Goal: Task Accomplishment & Management: Use online tool/utility

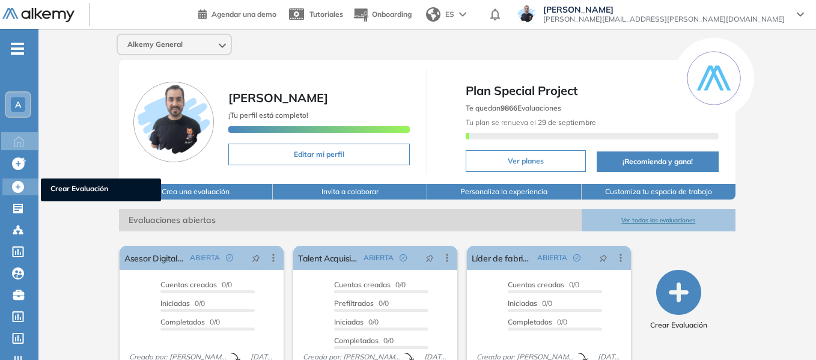
click at [76, 189] on span "Crear Evaluación" at bounding box center [100, 189] width 101 height 13
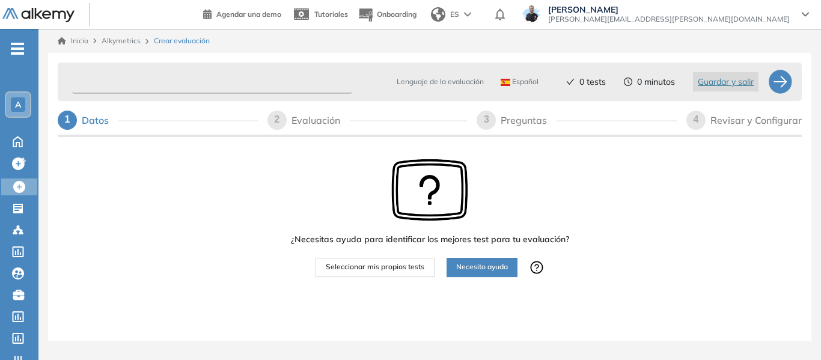
click at [185, 75] on input "text" at bounding box center [212, 81] width 280 height 23
type input "*"
type input "**********"
click at [395, 261] on span "Seleccionar mis propios tests" at bounding box center [375, 266] width 99 height 11
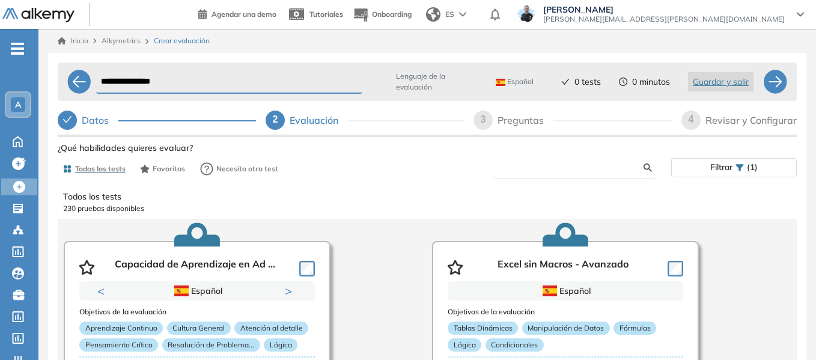
click at [547, 170] on input "text" at bounding box center [573, 167] width 141 height 11
type input "*********"
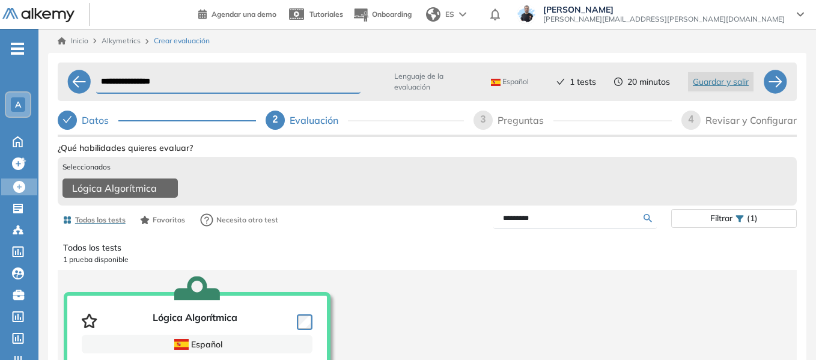
drag, startPoint x: 548, startPoint y: 226, endPoint x: 455, endPoint y: 243, distance: 94.5
click at [455, 243] on div "Ver preguntas de muestra Demo Experiencia Starter Validado undefined minutos Pr…" at bounding box center [427, 330] width 739 height 383
type input "***"
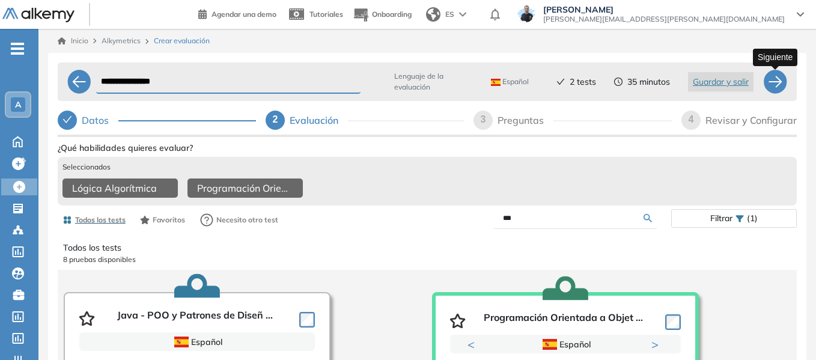
click at [777, 82] on div at bounding box center [775, 82] width 24 height 24
select select "*****"
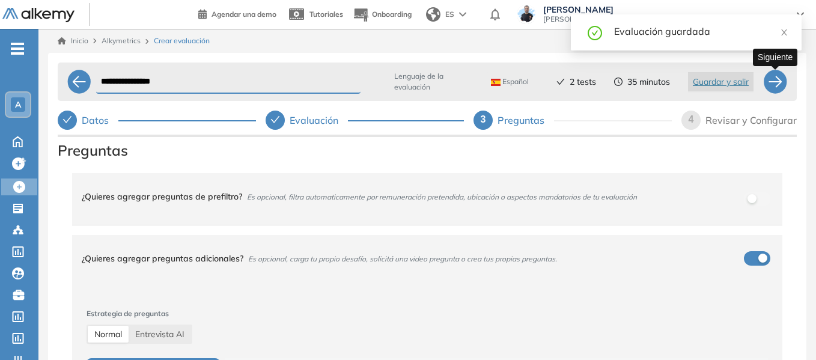
click at [771, 88] on div at bounding box center [775, 82] width 24 height 24
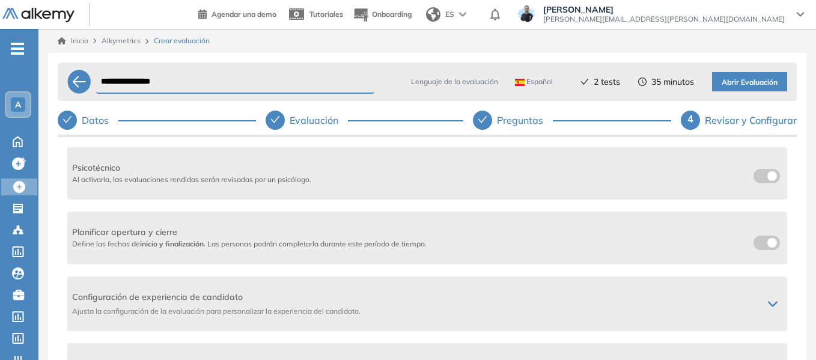
scroll to position [240, 0]
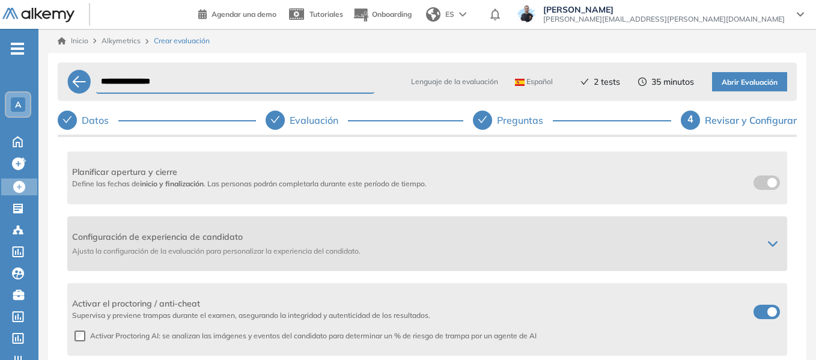
click at [769, 240] on icon at bounding box center [773, 244] width 10 height 10
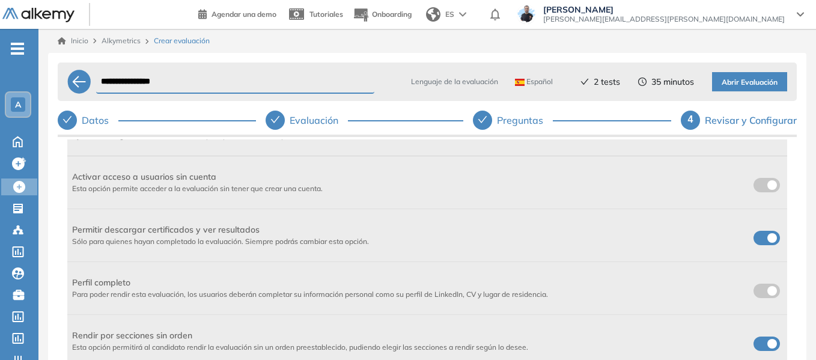
scroll to position [360, 0]
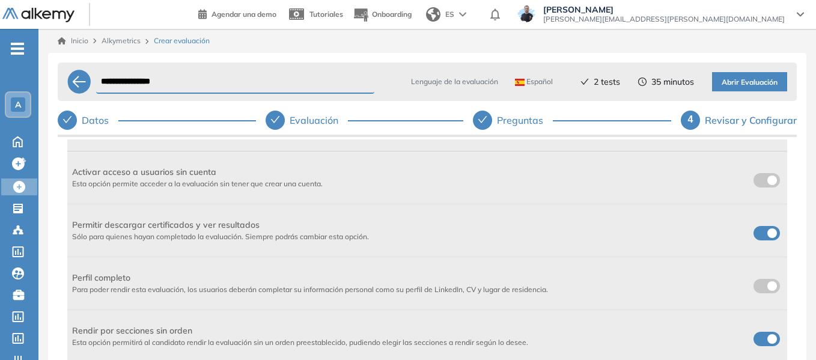
click at [761, 181] on label at bounding box center [766, 180] width 26 height 14
click at [763, 234] on span at bounding box center [758, 231] width 10 height 10
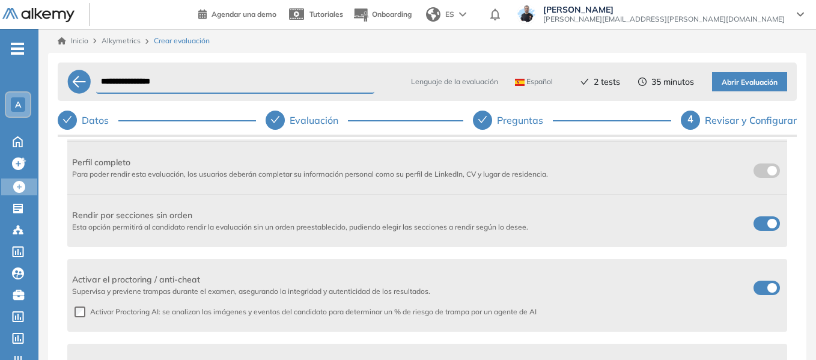
scroll to position [481, 0]
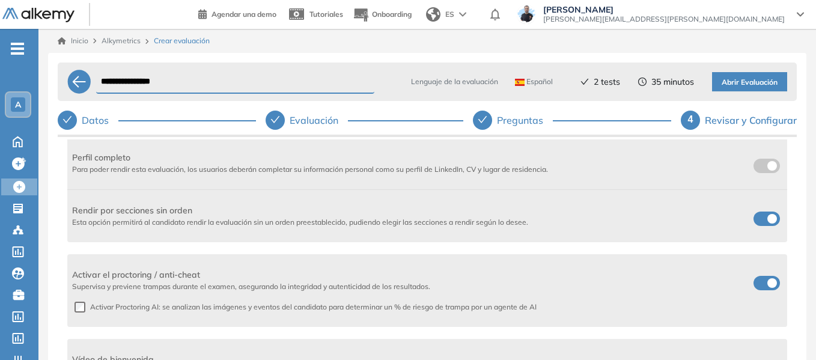
click at [762, 218] on label at bounding box center [766, 218] width 26 height 14
click at [733, 82] on span "Abrir Evaluación" at bounding box center [749, 82] width 56 height 11
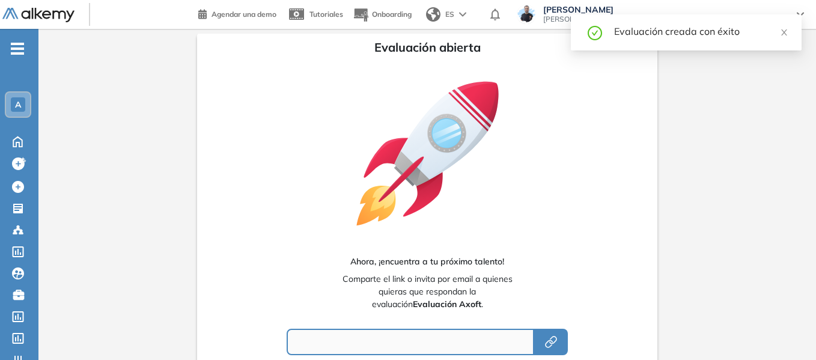
type input "**********"
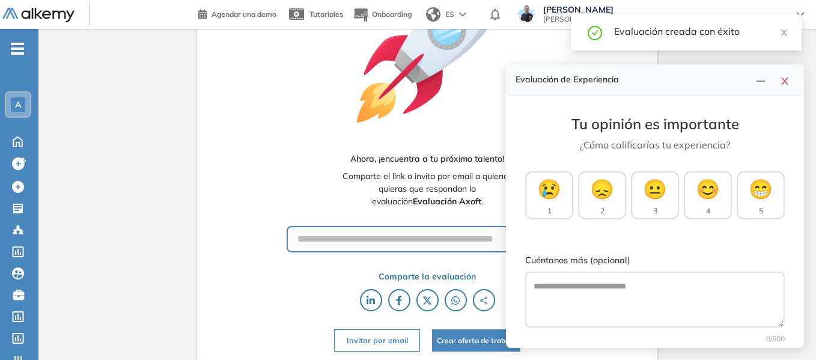
scroll to position [104, 0]
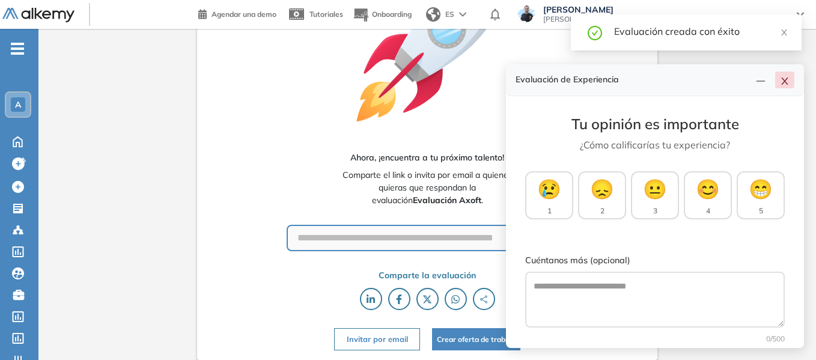
click at [789, 84] on button "button" at bounding box center [784, 79] width 19 height 17
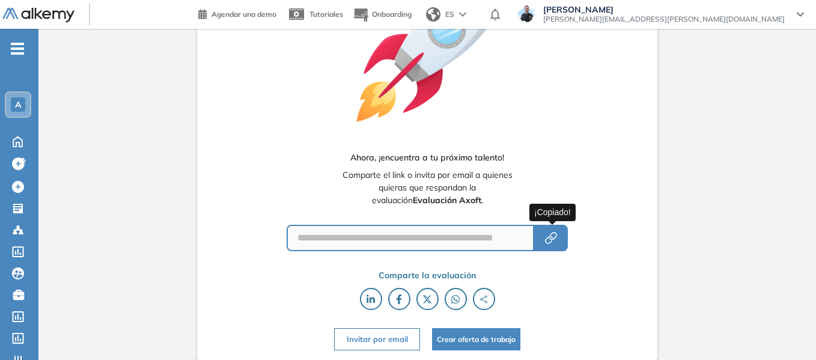
click at [557, 238] on icon "button" at bounding box center [551, 238] width 14 height 14
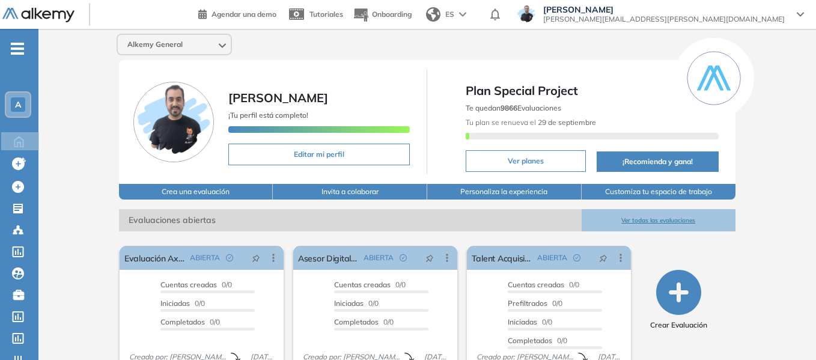
click at [23, 52] on span "-" at bounding box center [17, 48] width 13 height 10
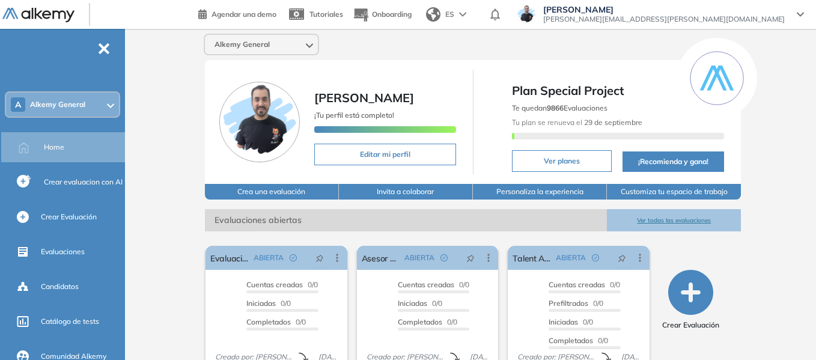
click at [88, 109] on div "A Alkemy General" at bounding box center [62, 105] width 113 height 24
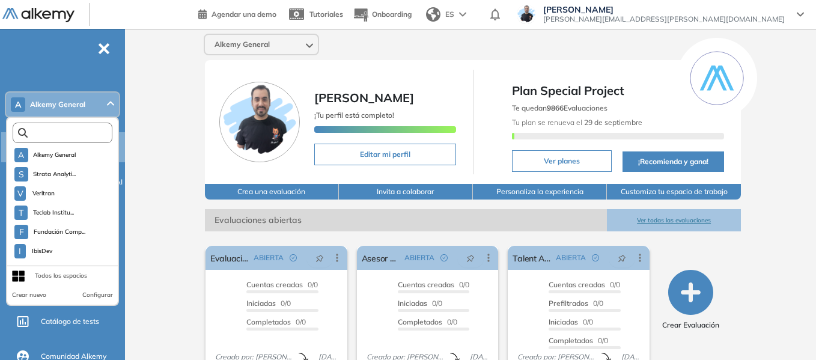
click at [77, 131] on input "text" at bounding box center [65, 133] width 75 height 9
type input "*"
click at [78, 129] on input "*" at bounding box center [62, 133] width 71 height 9
type input "*"
